Goal: Information Seeking & Learning: Learn about a topic

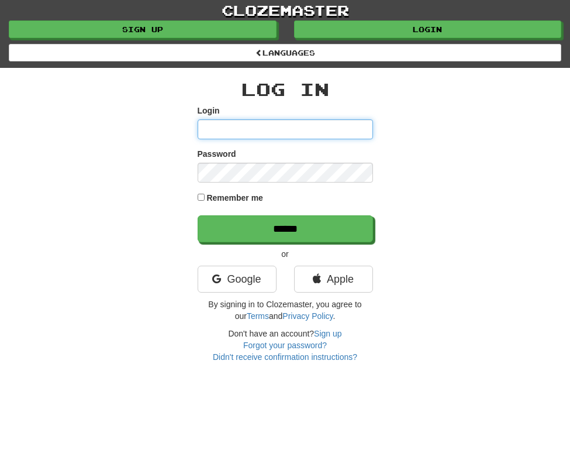
type input "**********"
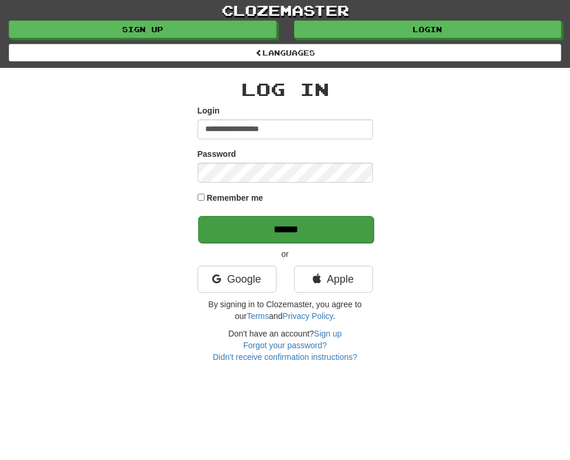
click at [309, 227] on input "******" at bounding box center [285, 229] width 175 height 27
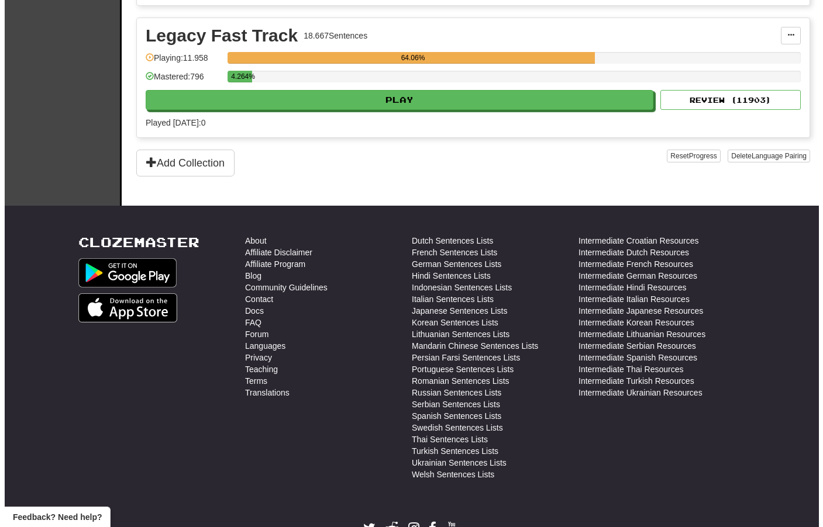
scroll to position [1861, 0]
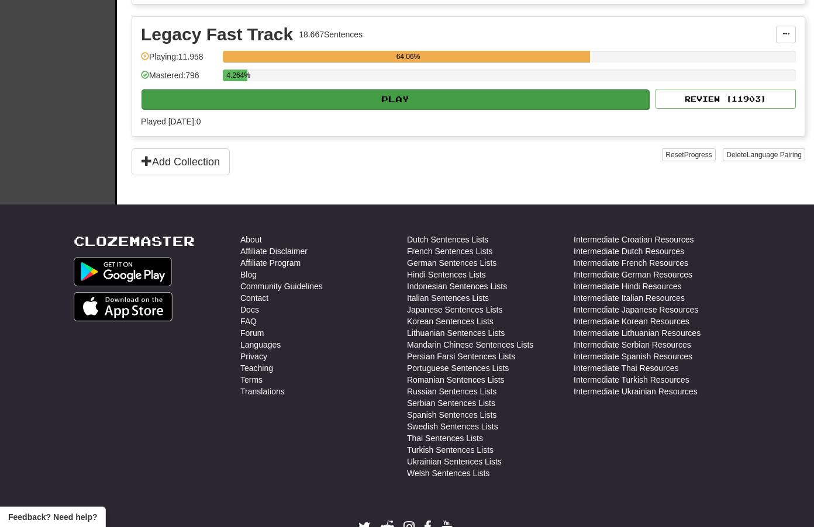
click at [435, 109] on button "Play" at bounding box center [394, 99] width 507 height 20
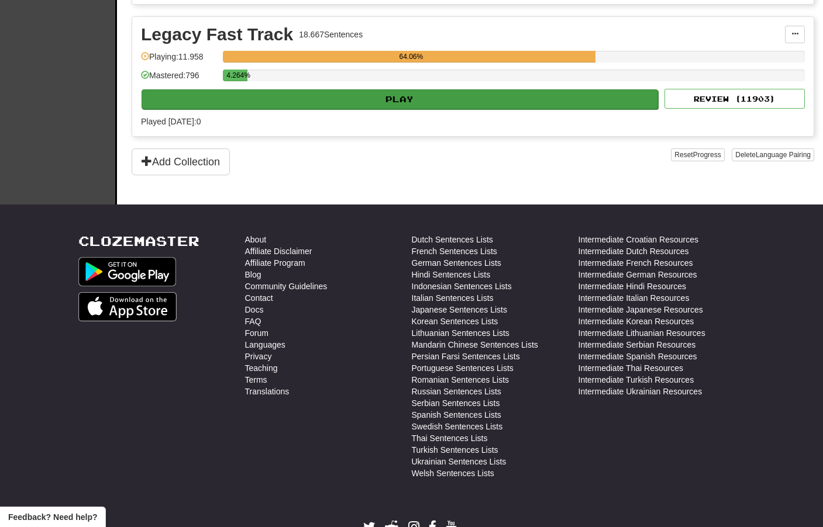
select select "**"
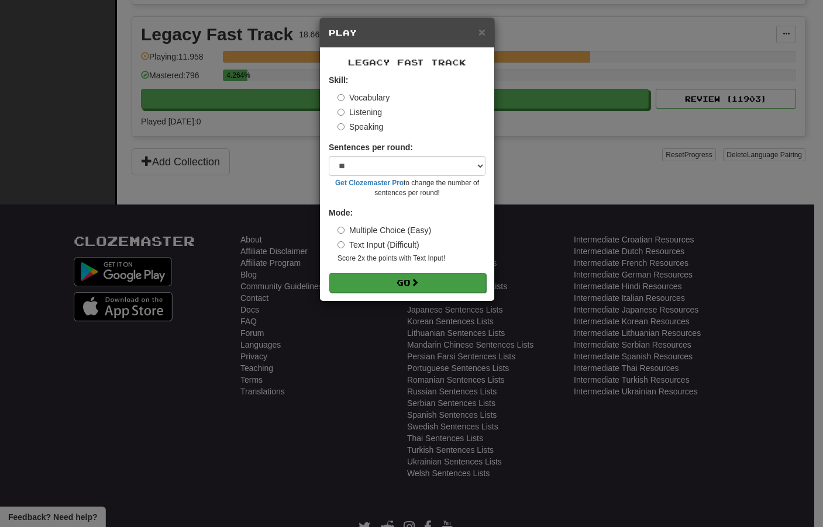
click at [431, 289] on button "Go" at bounding box center [407, 283] width 157 height 20
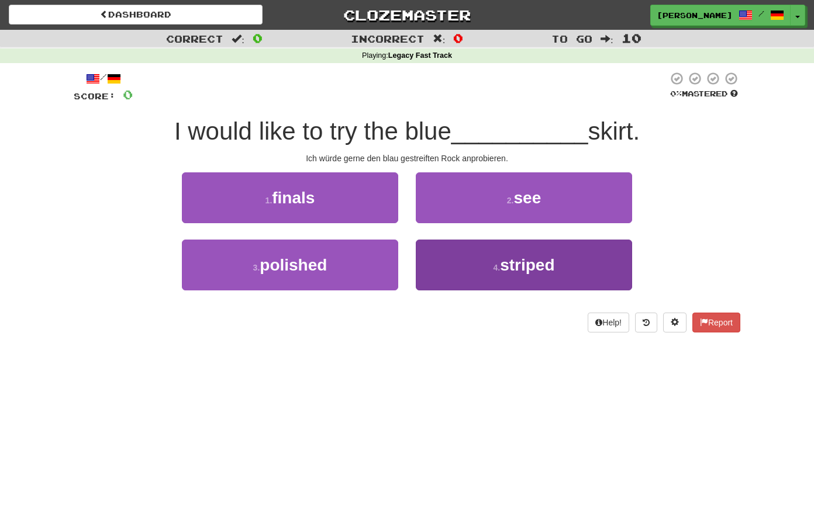
click at [482, 261] on button "4 . striped" at bounding box center [524, 265] width 216 height 51
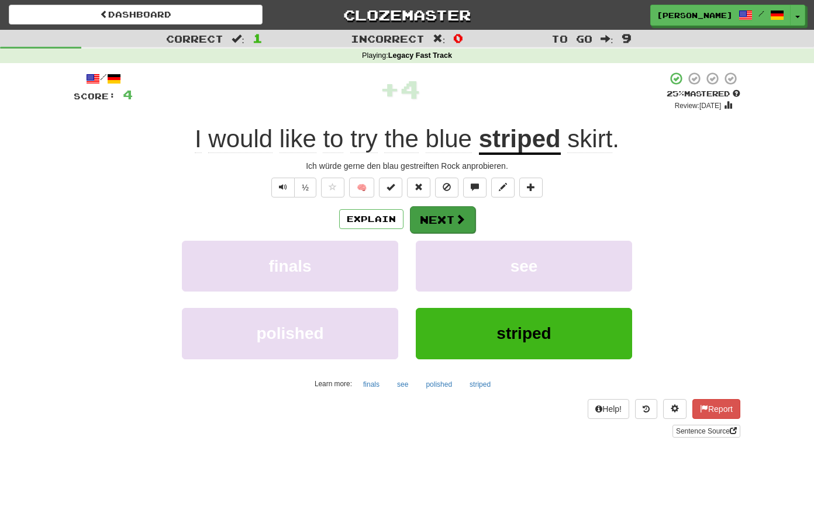
click at [462, 223] on span at bounding box center [460, 219] width 11 height 11
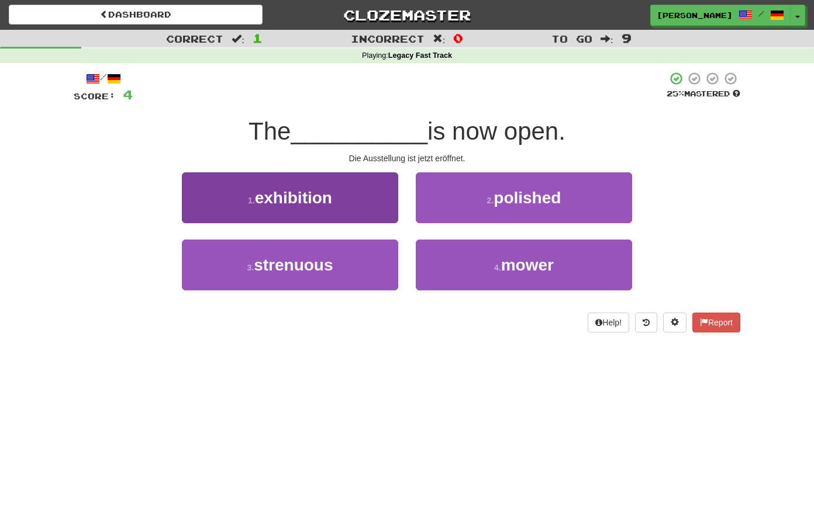
click at [377, 221] on button "1 . exhibition" at bounding box center [290, 197] width 216 height 51
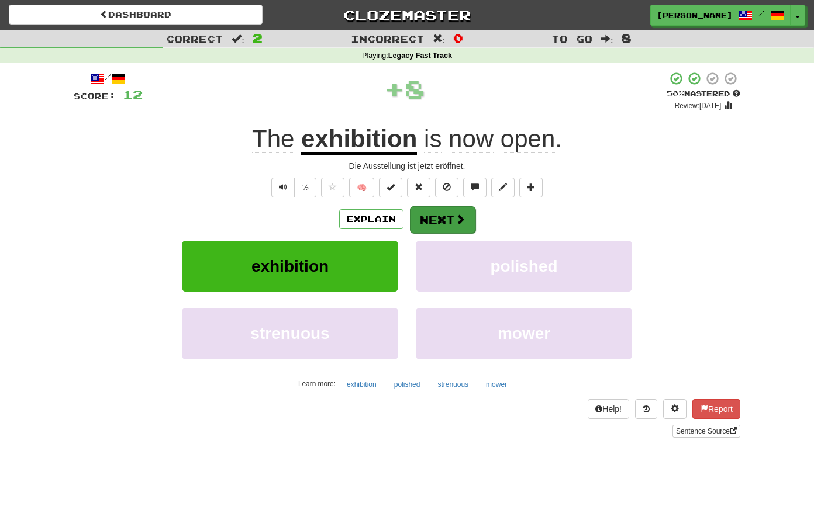
click at [448, 220] on button "Next" at bounding box center [442, 219] width 65 height 27
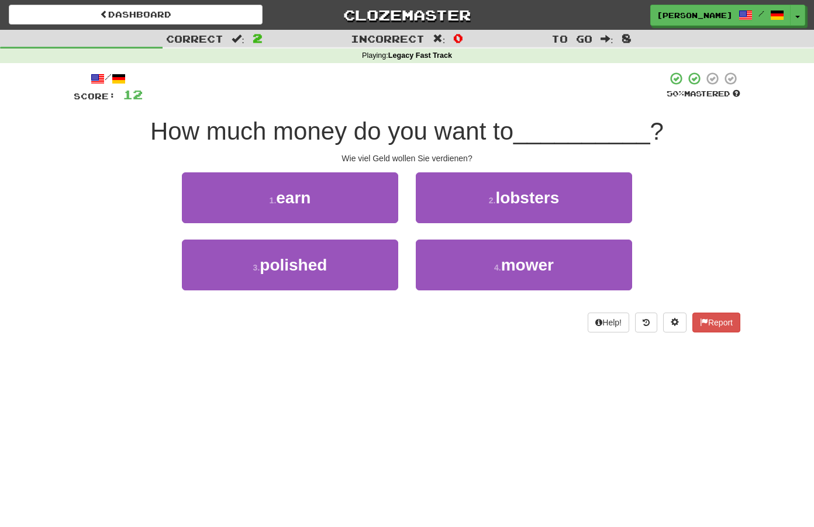
drag, startPoint x: 376, startPoint y: 201, endPoint x: 386, endPoint y: 202, distance: 10.0
click at [376, 201] on button "1 . earn" at bounding box center [290, 197] width 216 height 51
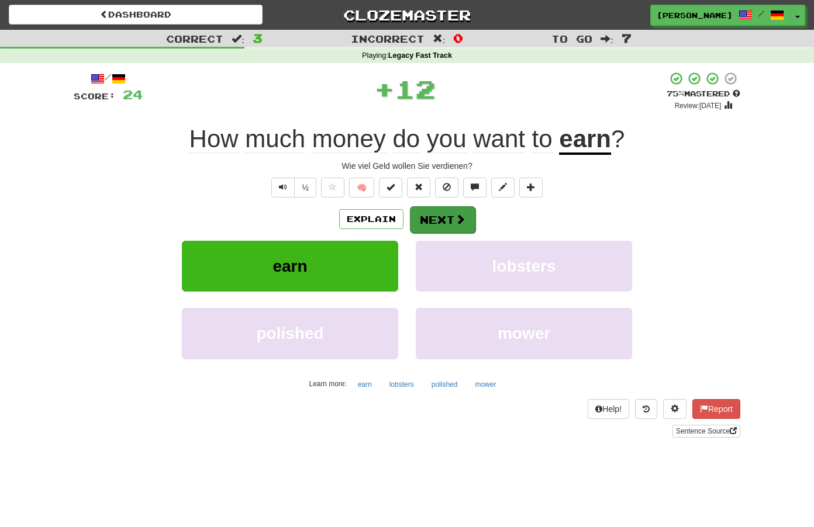
click at [445, 219] on button "Next" at bounding box center [442, 219] width 65 height 27
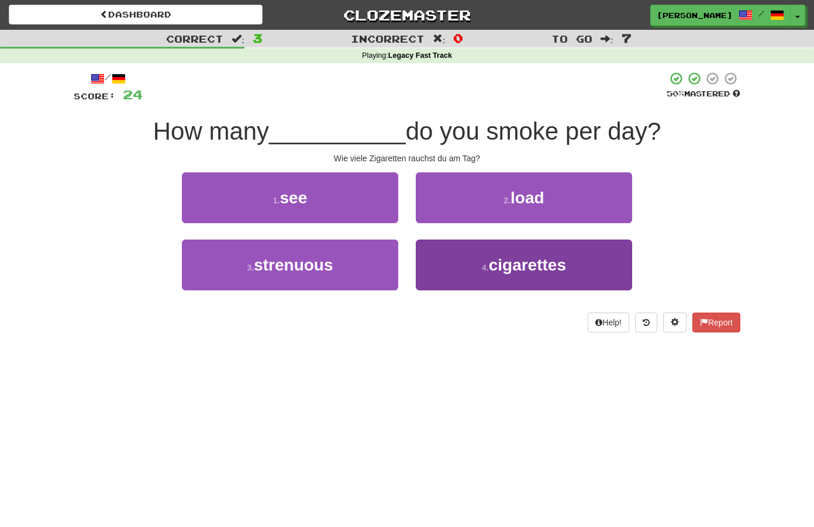
click at [467, 253] on button "4 . cigarettes" at bounding box center [524, 265] width 216 height 51
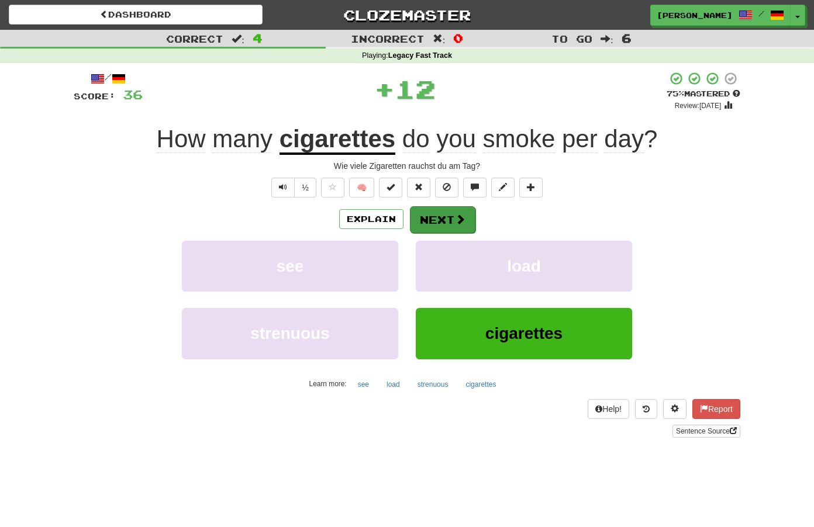
click at [451, 216] on button "Next" at bounding box center [442, 219] width 65 height 27
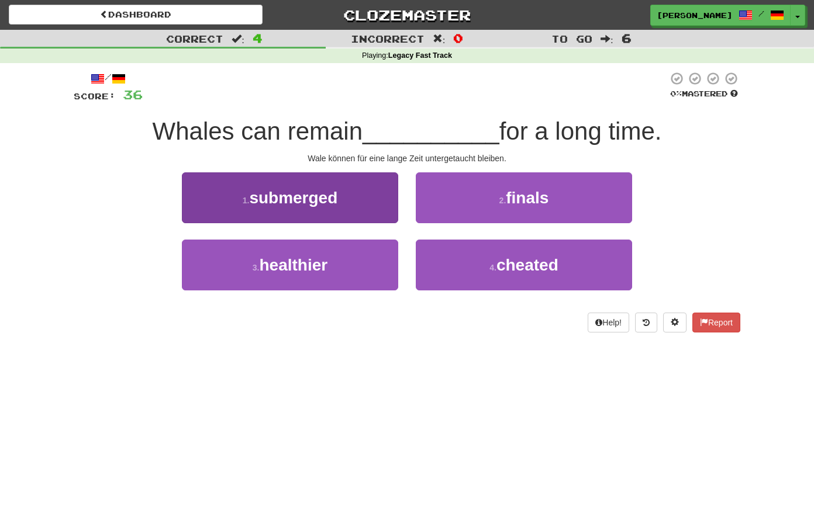
click at [362, 203] on button "1 . submerged" at bounding box center [290, 197] width 216 height 51
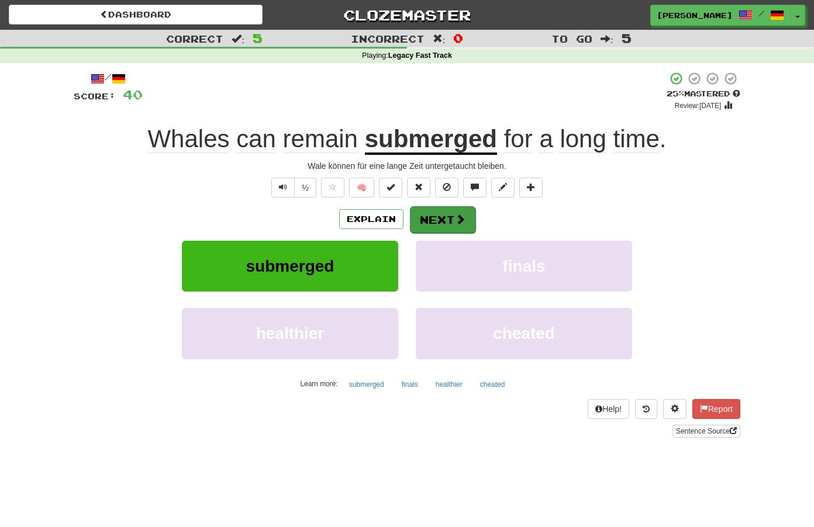
click at [451, 217] on button "Next" at bounding box center [442, 219] width 65 height 27
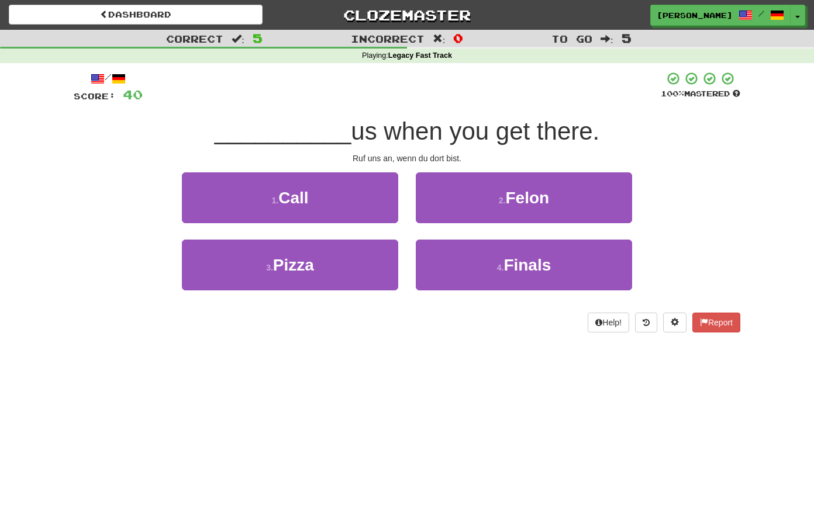
click at [346, 207] on button "1 . Call" at bounding box center [290, 197] width 216 height 51
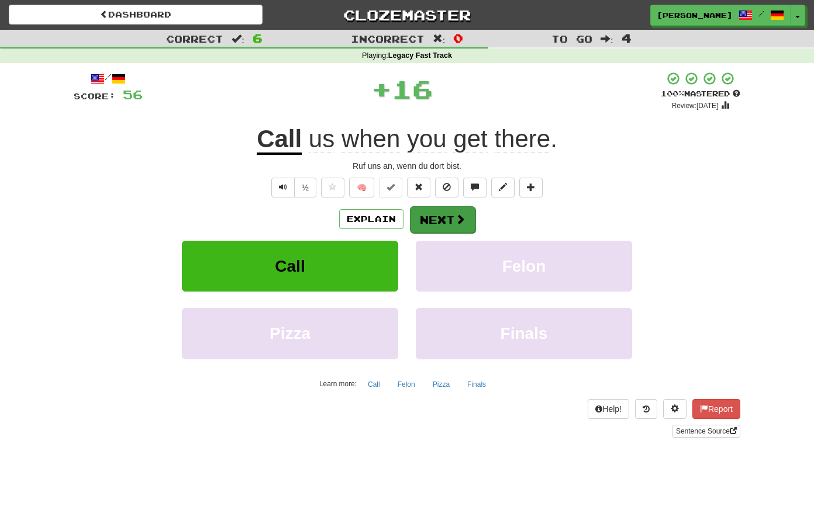
click at [446, 220] on button "Next" at bounding box center [442, 219] width 65 height 27
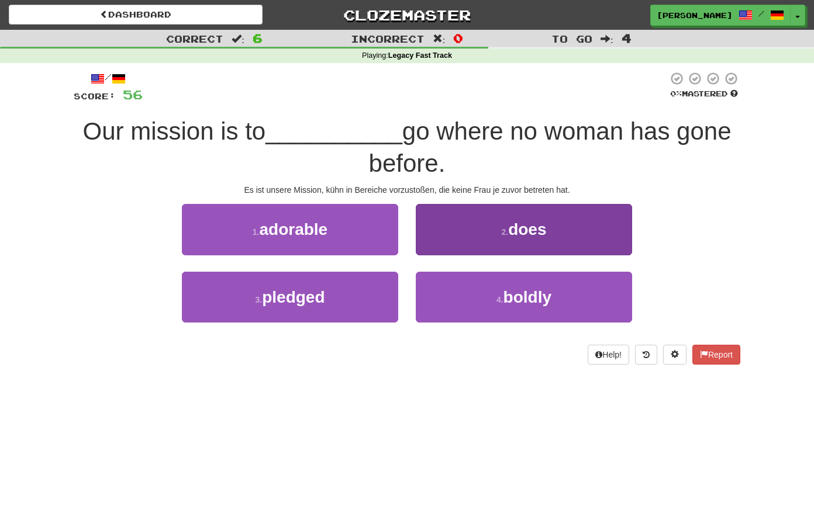
click at [471, 298] on button "4 . boldly" at bounding box center [524, 297] width 216 height 51
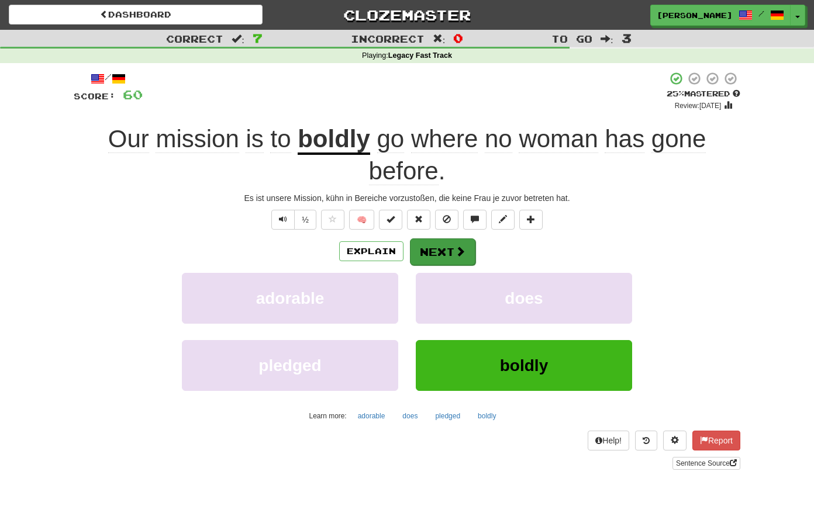
click at [452, 246] on button "Next" at bounding box center [442, 252] width 65 height 27
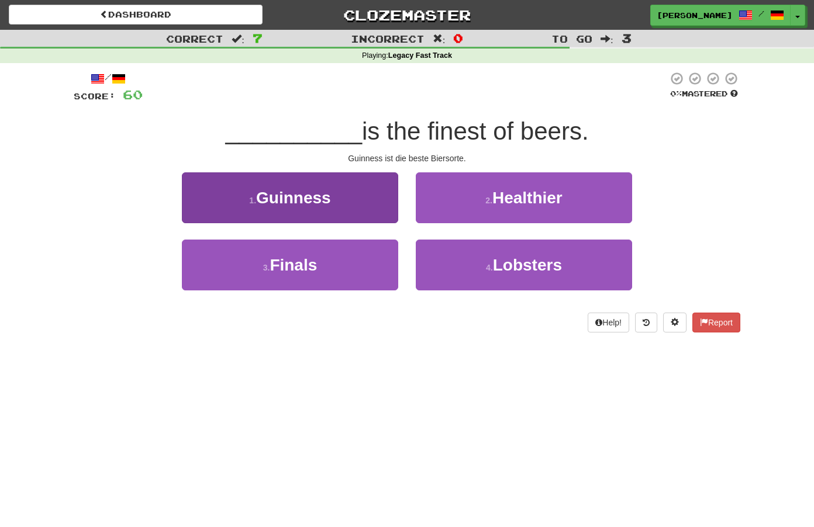
click at [381, 194] on button "1 . Guinness" at bounding box center [290, 197] width 216 height 51
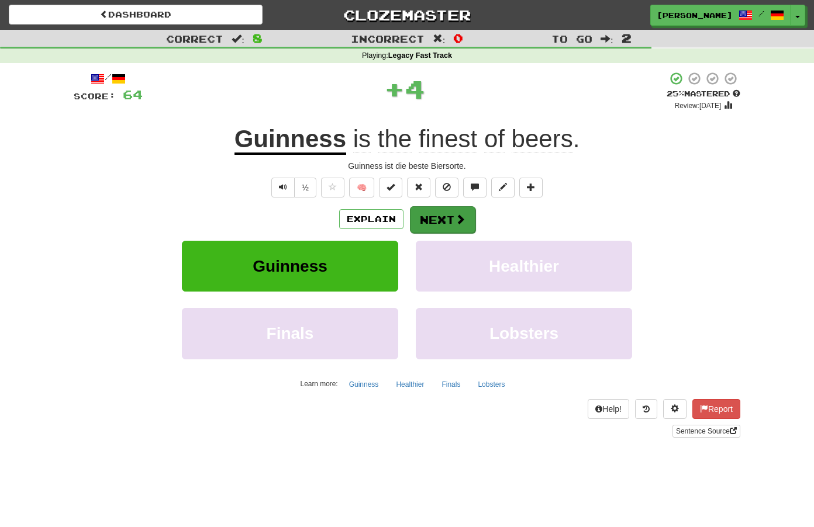
click at [452, 229] on button "Next" at bounding box center [442, 219] width 65 height 27
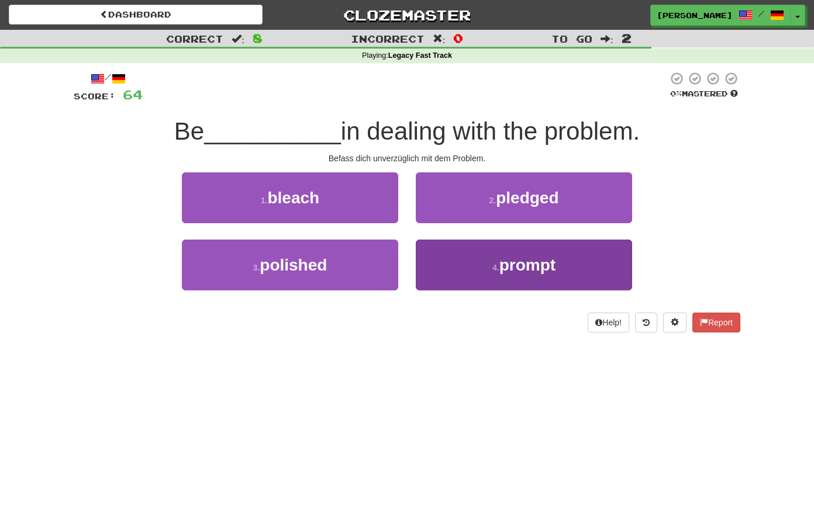
click at [457, 264] on button "4 . prompt" at bounding box center [524, 265] width 216 height 51
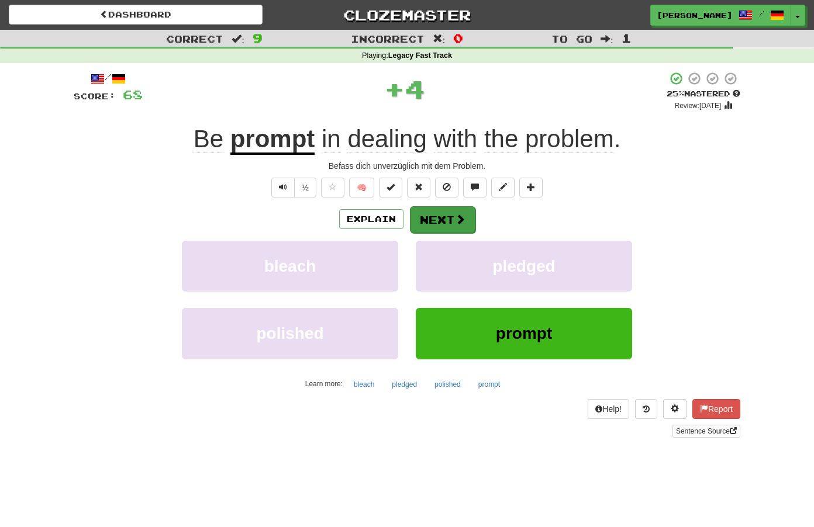
click at [447, 219] on button "Next" at bounding box center [442, 219] width 65 height 27
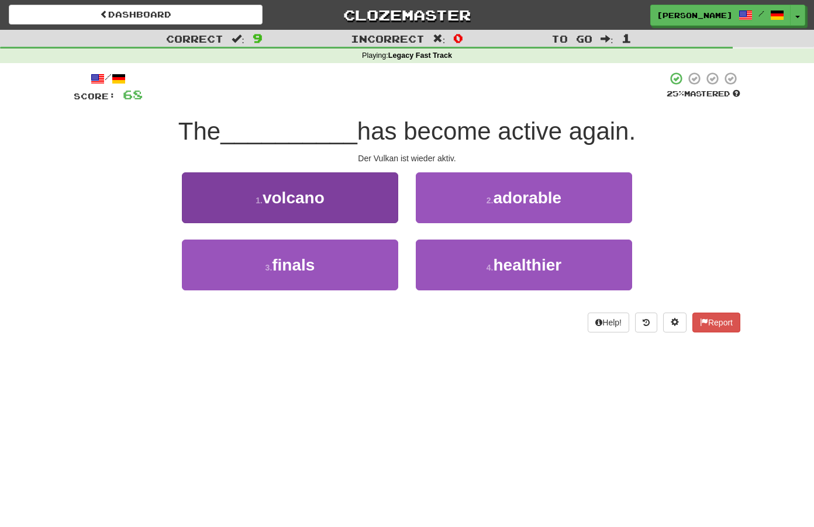
click at [361, 206] on button "1 . volcano" at bounding box center [290, 197] width 216 height 51
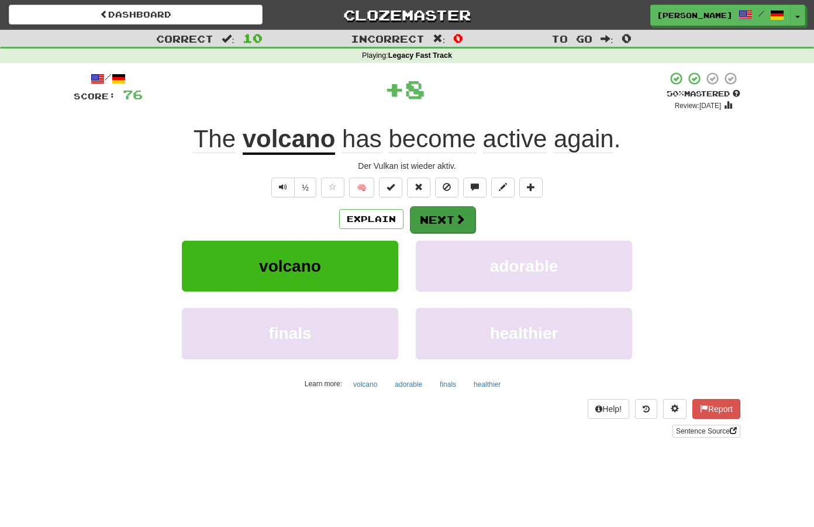
click at [446, 223] on button "Next" at bounding box center [442, 219] width 65 height 27
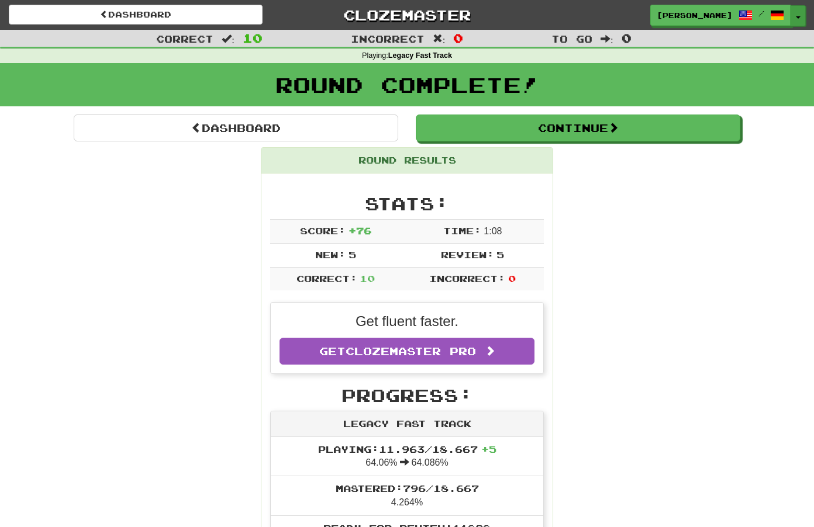
click at [799, 24] on button "Toggle Dropdown" at bounding box center [797, 15] width 15 height 21
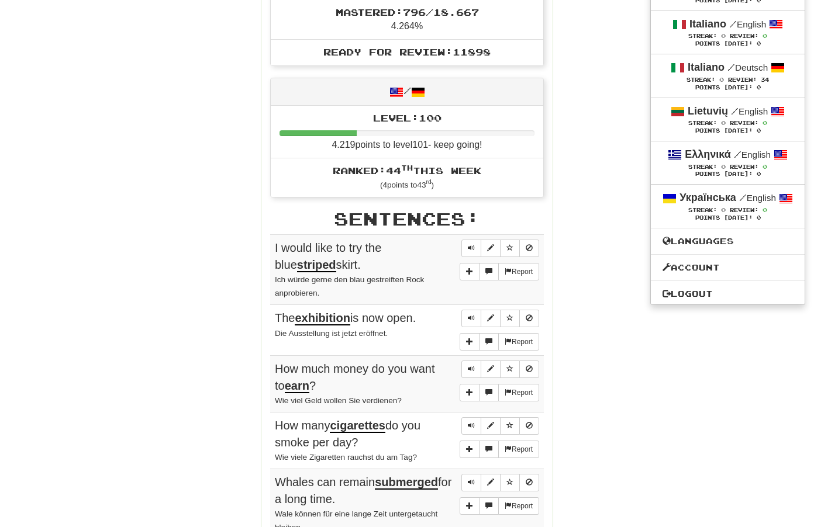
scroll to position [478, 0]
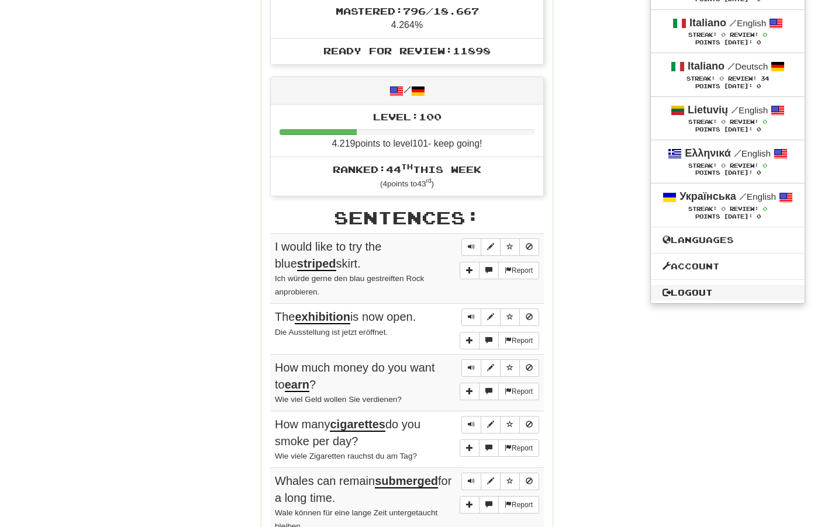
click at [662, 300] on link "Logout" at bounding box center [728, 292] width 154 height 15
